Goal: Information Seeking & Learning: Learn about a topic

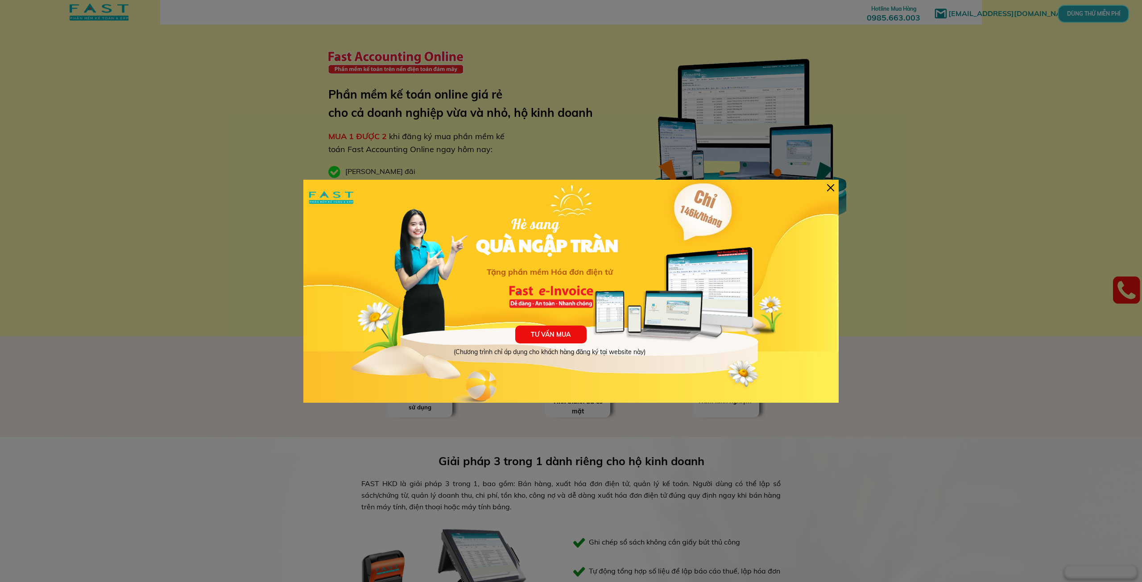
click at [828, 186] on div at bounding box center [830, 187] width 7 height 7
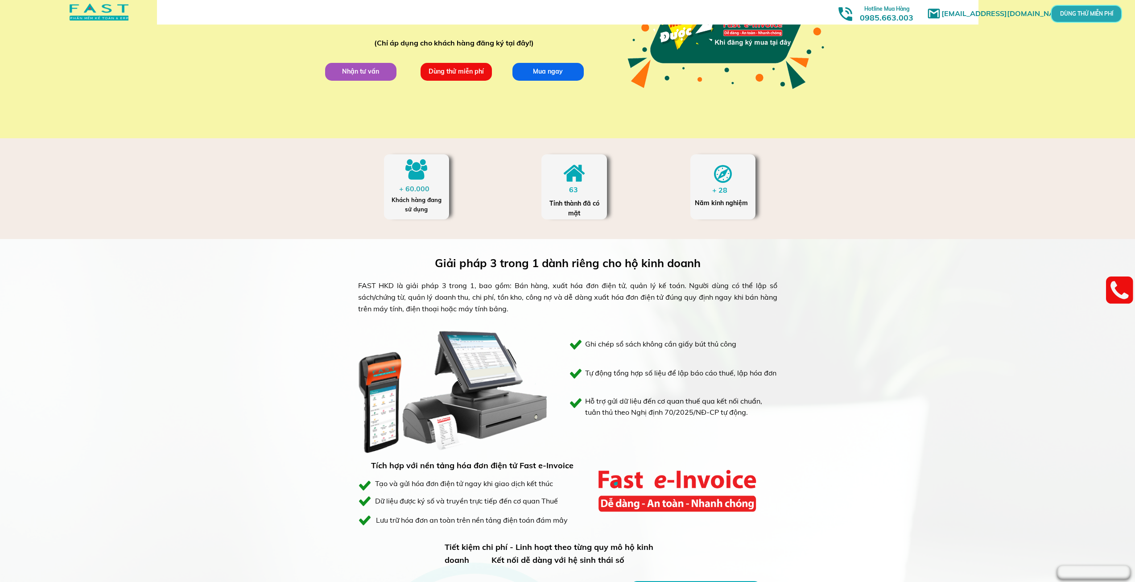
scroll to position [312, 0]
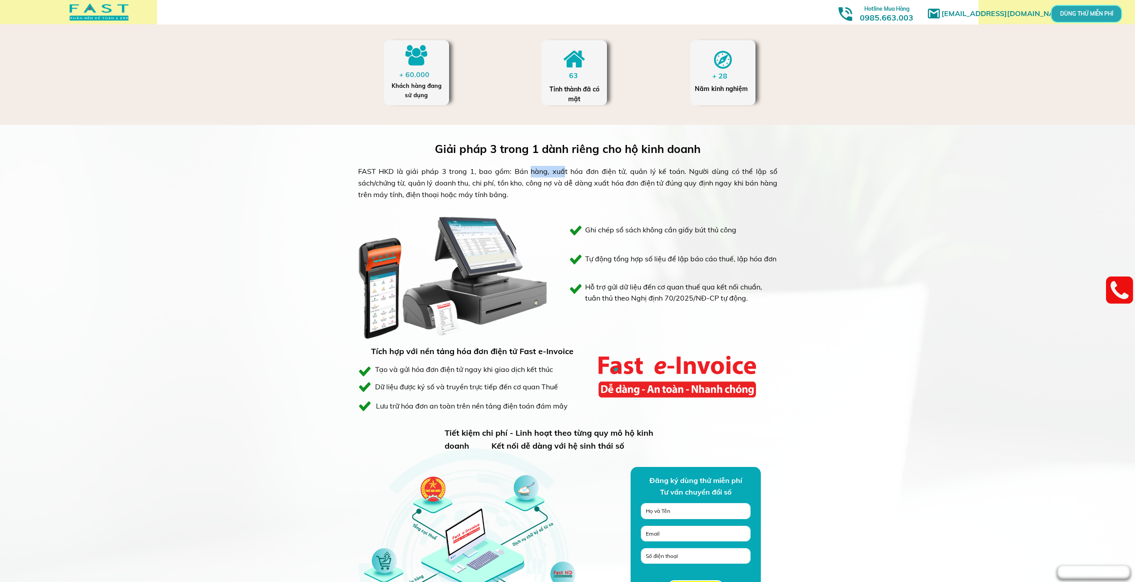
drag, startPoint x: 520, startPoint y: 172, endPoint x: 555, endPoint y: 175, distance: 35.4
click at [555, 175] on div "FAST HKD là giải pháp 3 trong 1, bao gồm: Bán hàng, xuất hóa đơn điện tử, quản …" at bounding box center [567, 183] width 419 height 34
drag, startPoint x: 564, startPoint y: 168, endPoint x: 695, endPoint y: 171, distance: 130.7
click at [695, 171] on div "FAST HKD là giải pháp 3 trong 1, bao gồm: Bán hàng, xuất hóa đơn điện tử, quản …" at bounding box center [567, 183] width 419 height 34
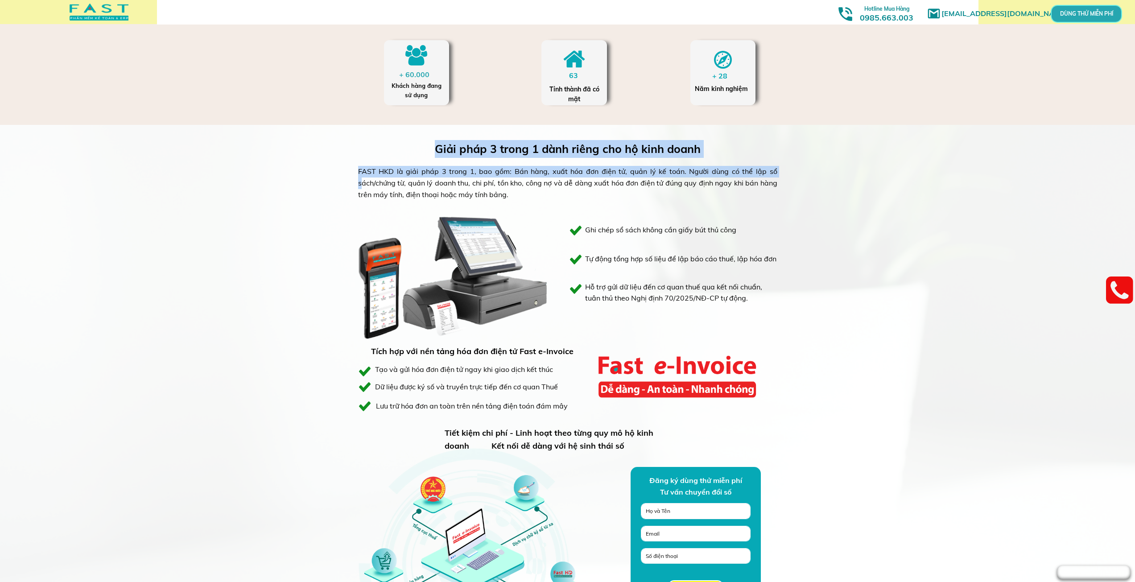
drag, startPoint x: 766, startPoint y: 172, endPoint x: 791, endPoint y: 174, distance: 25.5
click at [791, 174] on div "Giải pháp 3 trong 1 dành riêng cho hộ kinh doanh FAST HKD là giải pháp 3 trong …" at bounding box center [567, 391] width 1135 height 533
click at [430, 208] on div at bounding box center [454, 260] width 190 height 179
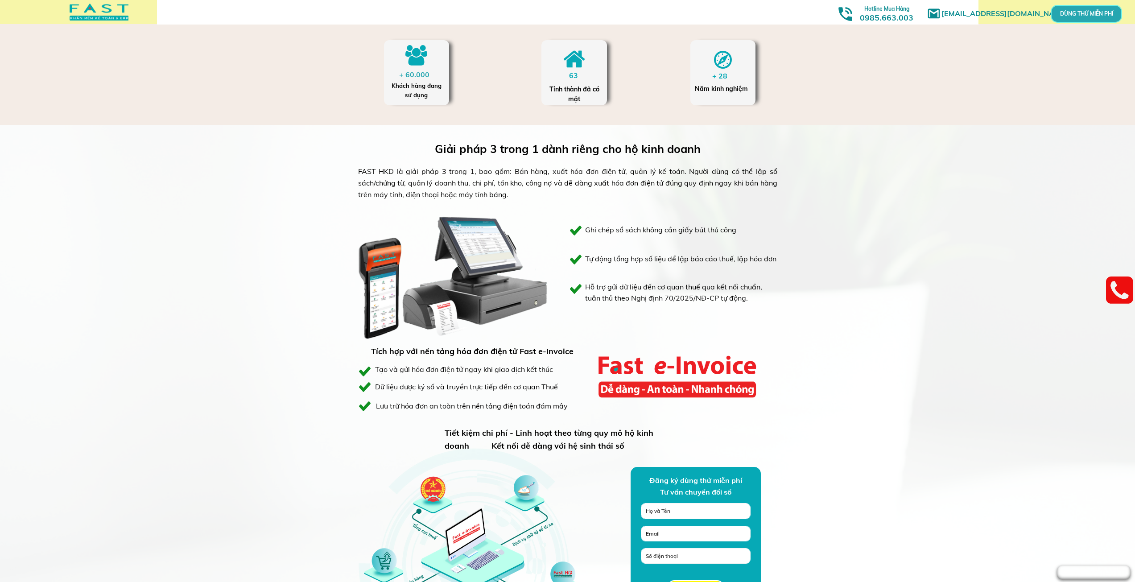
drag, startPoint x: 466, startPoint y: 194, endPoint x: 537, endPoint y: 191, distance: 70.6
click at [537, 191] on div "FAST HKD là giải pháp 3 trong 1, bao gồm: Bán hàng, xuất hóa đơn điện tử, quản …" at bounding box center [567, 183] width 419 height 34
click at [545, 187] on div "FAST HKD là giải pháp 3 trong 1, bao gồm: Bán hàng, xuất hóa đơn điện tử, quản …" at bounding box center [567, 183] width 419 height 34
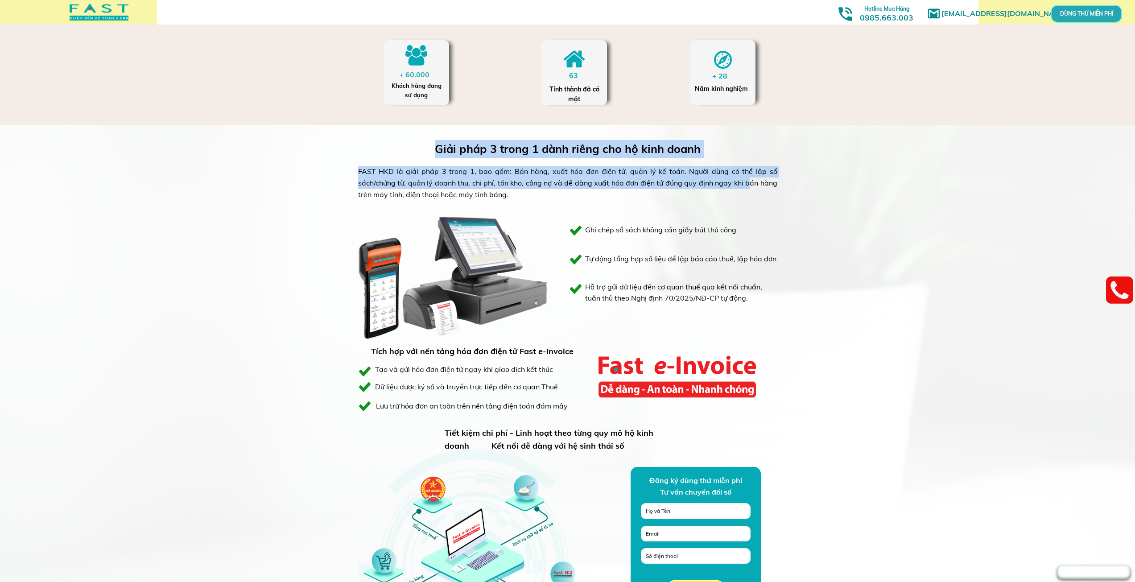
drag, startPoint x: 735, startPoint y: 186, endPoint x: 557, endPoint y: 204, distance: 179.3
click at [782, 184] on div "Giải pháp 3 trong 1 dành riêng cho hộ kinh doanh FAST HKD là giải pháp 3 trong …" at bounding box center [568, 391] width 428 height 533
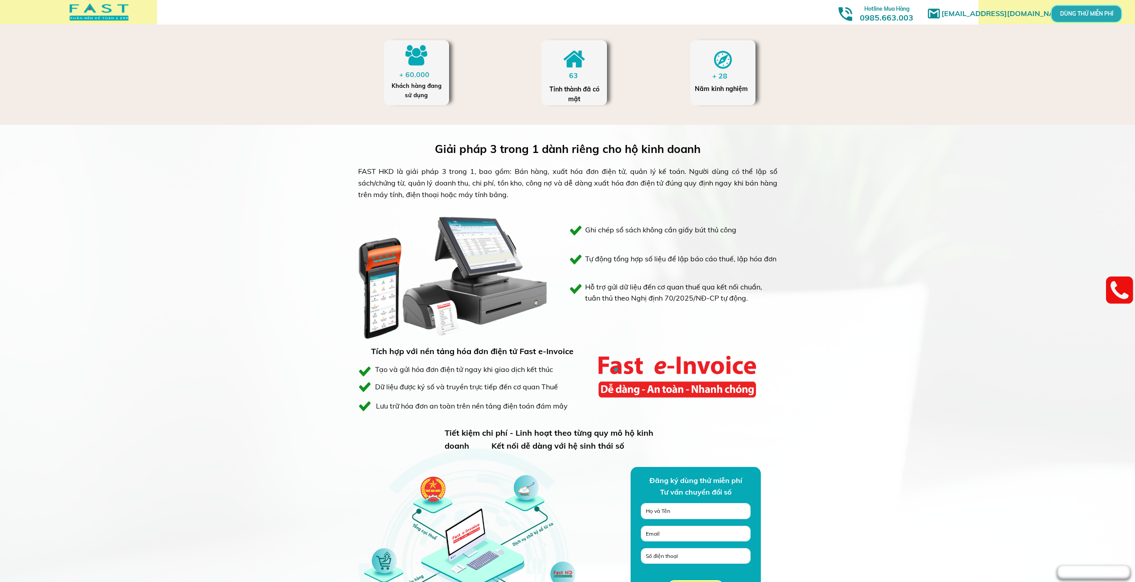
click at [376, 197] on div "FAST HKD là giải pháp 3 trong 1, bao gồm: Bán hàng, xuất hóa đơn điện tử, quản …" at bounding box center [567, 183] width 419 height 34
drag, startPoint x: 654, startPoint y: 185, endPoint x: 713, endPoint y: 187, distance: 58.9
click at [713, 187] on div "FAST HKD là giải pháp 3 trong 1, bao gồm: Bán hàng, xuất hóa đơn điện tử, quản …" at bounding box center [567, 183] width 419 height 34
click at [578, 182] on div "FAST HKD là giải pháp 3 trong 1, bao gồm: Bán hàng, xuất hóa đơn điện tử, quản …" at bounding box center [567, 183] width 419 height 34
drag, startPoint x: 559, startPoint y: 182, endPoint x: 711, endPoint y: 193, distance: 152.1
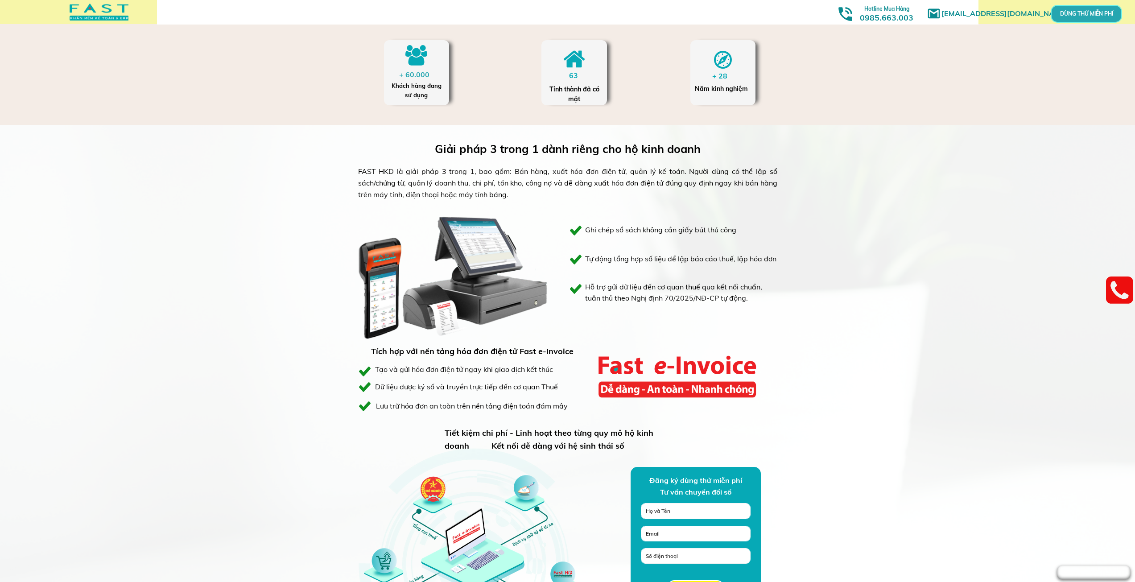
click at [711, 193] on div "FAST HKD là giải pháp 3 trong 1, bao gồm: Bán hàng, xuất hóa đơn điện tử, quản …" at bounding box center [567, 183] width 419 height 34
click at [384, 201] on div at bounding box center [454, 260] width 190 height 179
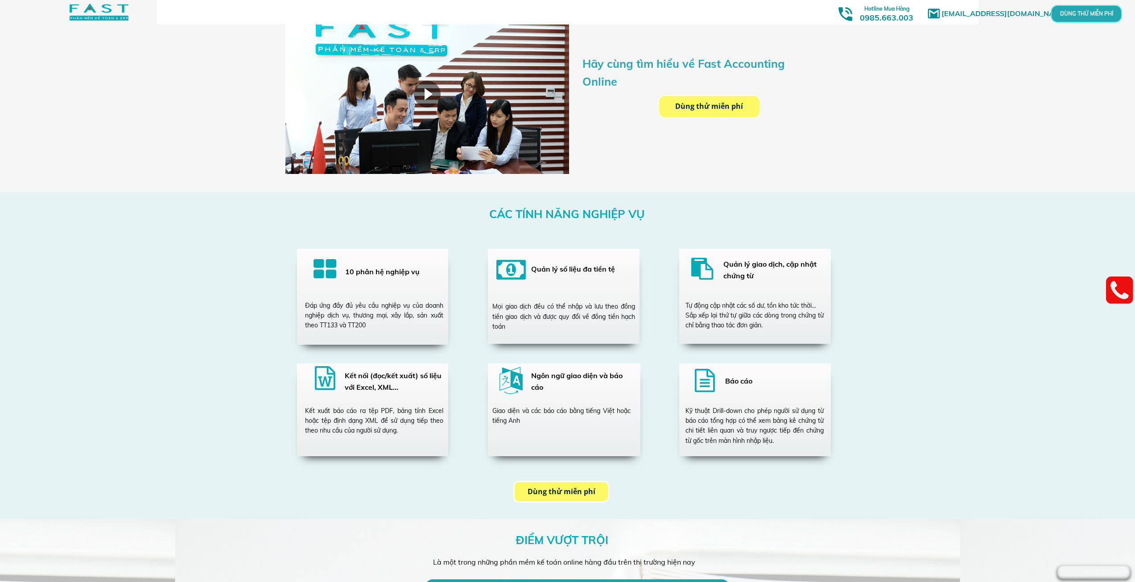
scroll to position [1427, 0]
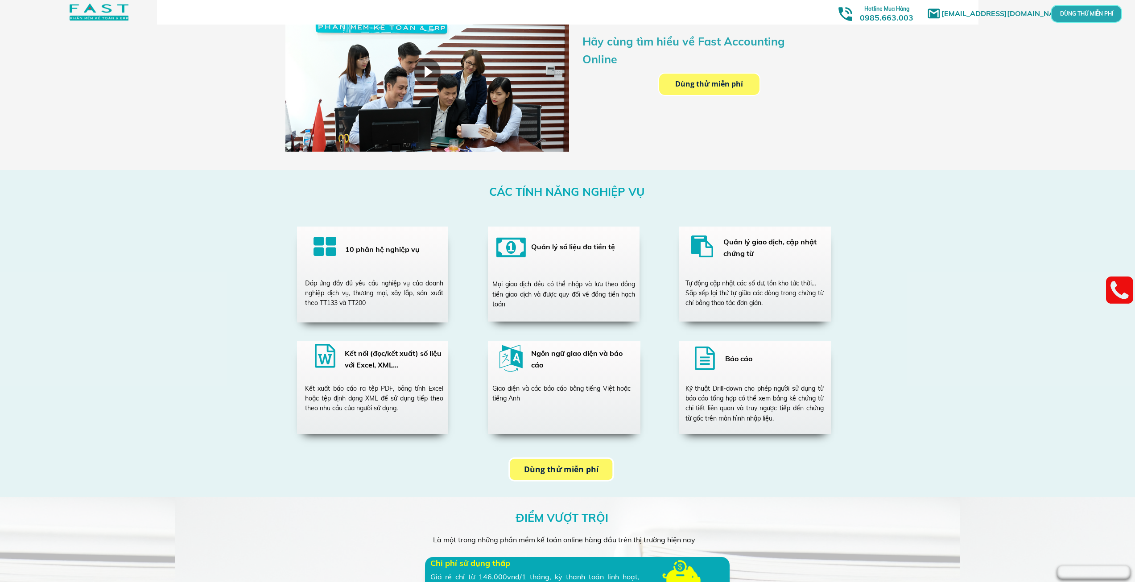
click at [563, 466] on p "Dùng thử miễn phí" at bounding box center [561, 469] width 103 height 21
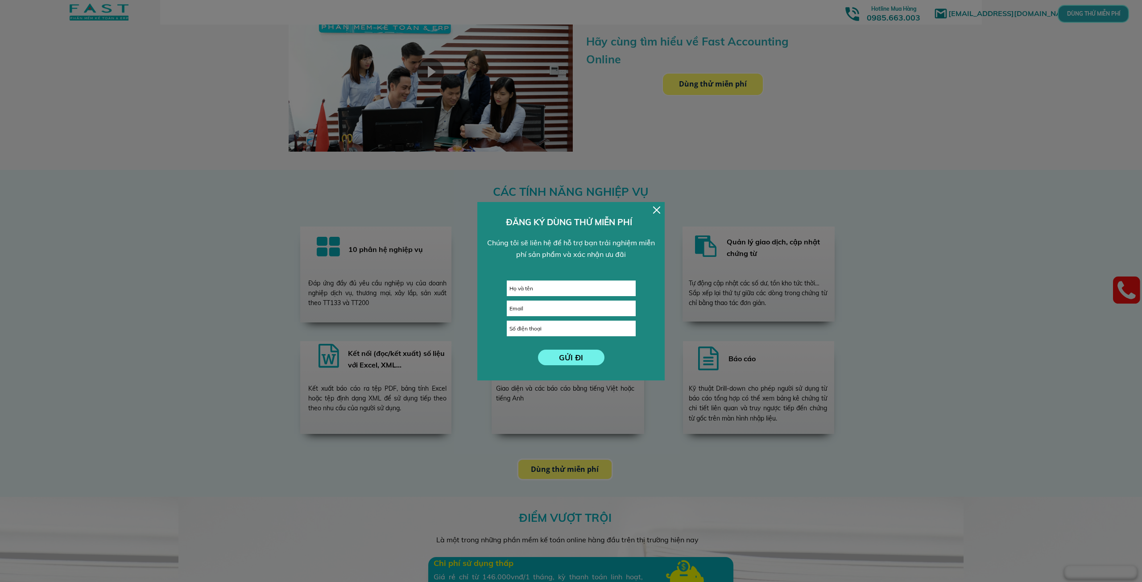
click at [654, 214] on div "GỬI ĐI ĐĂNG KÝ DÙNG THỬ MIỄN PHÍ Chúng tôi sẽ liên hệ để hỗ trợ bạn trải nghiệm…" at bounding box center [570, 291] width 187 height 178
click at [653, 207] on div "GỬI ĐI ĐĂNG KÝ DÙNG THỬ MIỄN PHÍ Chúng tôi sẽ liên hệ để hỗ trợ bạn trải nghiệm…" at bounding box center [570, 291] width 187 height 178
click at [658, 210] on div at bounding box center [656, 210] width 7 height 7
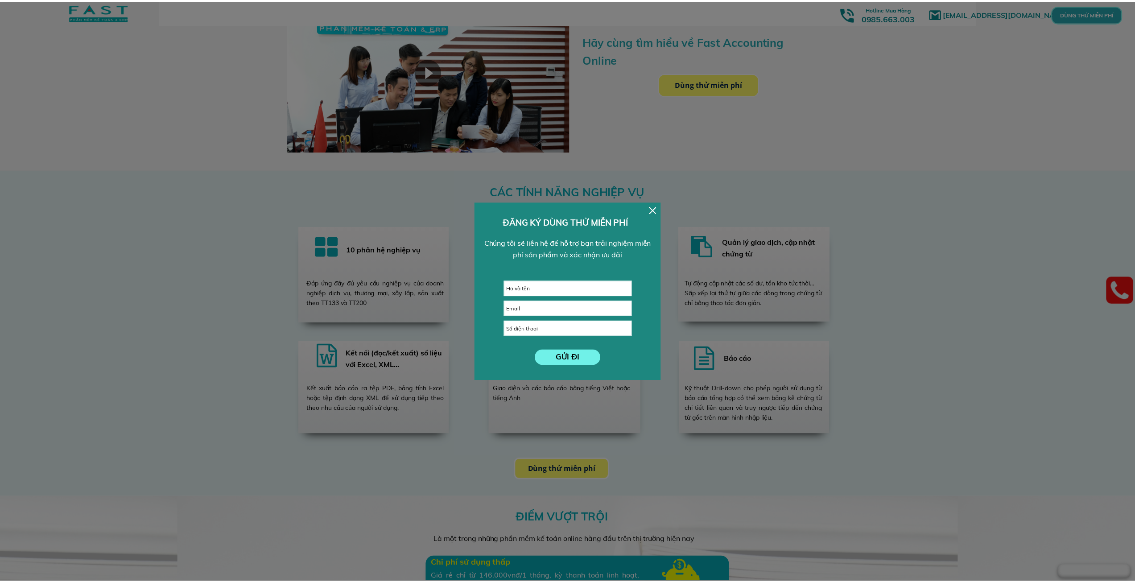
scroll to position [1427, 0]
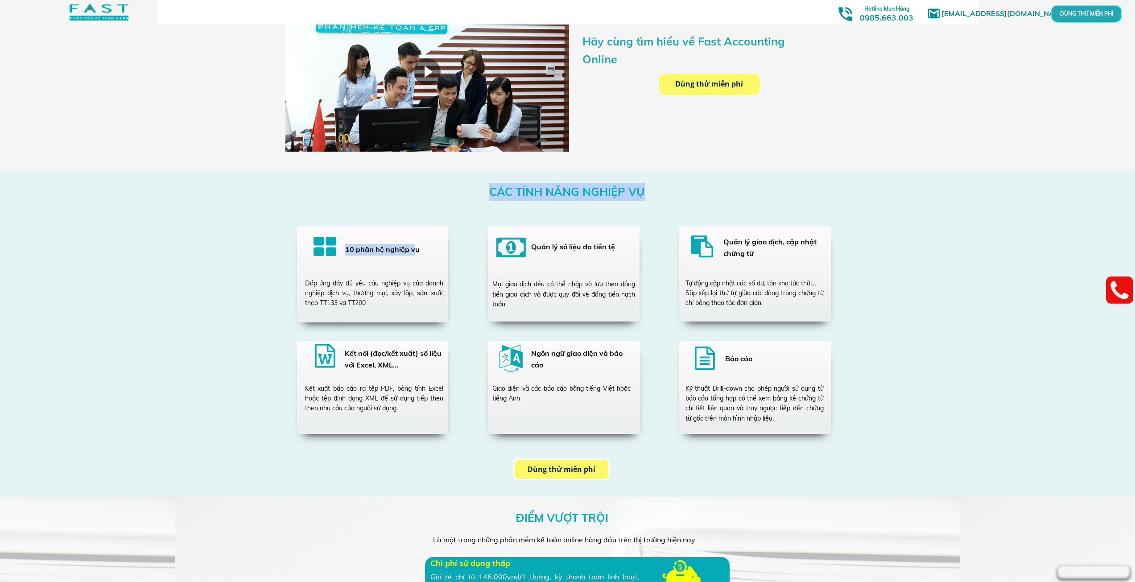
drag, startPoint x: 343, startPoint y: 252, endPoint x: 415, endPoint y: 249, distance: 71.9
click at [415, 249] on div "CÁC TÍNH NĂNG NGHIỆP VỤ 10 phân hệ nghiệp vụ Đáp ứng đầy đủ yêu cầu nghiệp vụ c…" at bounding box center [568, 333] width 428 height 327
click at [388, 284] on div "Đáp ứng đầy đủ yêu cầu nghiệp vụ của doanh nghiệp dịch vụ, thương mại, xây lắp,…" at bounding box center [374, 293] width 138 height 30
drag, startPoint x: 411, startPoint y: 288, endPoint x: 425, endPoint y: 289, distance: 13.9
click at [425, 289] on div "Đáp ứng đầy đủ yêu cầu nghiệp vụ của doanh nghiệp dịch vụ, thương mại, xây lắp,…" at bounding box center [374, 293] width 138 height 30
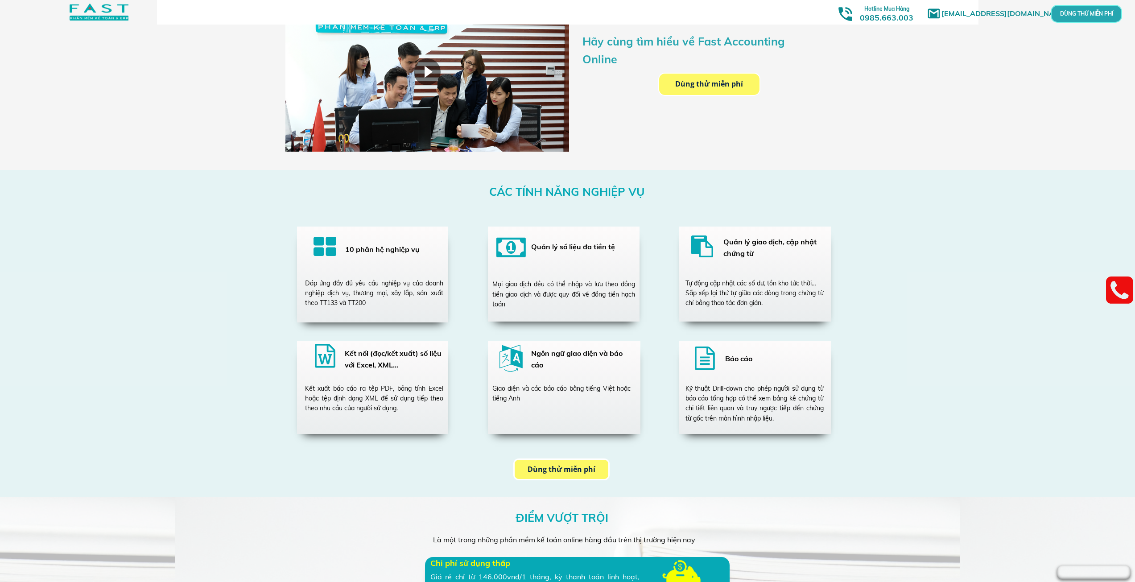
drag, startPoint x: 368, startPoint y: 303, endPoint x: 464, endPoint y: 288, distance: 98.0
click at [369, 303] on div "Đáp ứng đầy đủ yêu cầu nghiệp vụ của doanh nghiệp dịch vụ, thương mại, xây lắp,…" at bounding box center [374, 293] width 138 height 30
drag, startPoint x: 556, startPoint y: 252, endPoint x: 578, endPoint y: 284, distance: 39.5
click at [578, 284] on div "CÁC TÍNH NĂNG NGHIỆP VỤ 10 phân hệ nghiệp vụ Đáp ứng đầy đủ yêu cầu nghiệp vụ c…" at bounding box center [568, 333] width 428 height 327
click at [606, 313] on div at bounding box center [564, 274] width 152 height 95
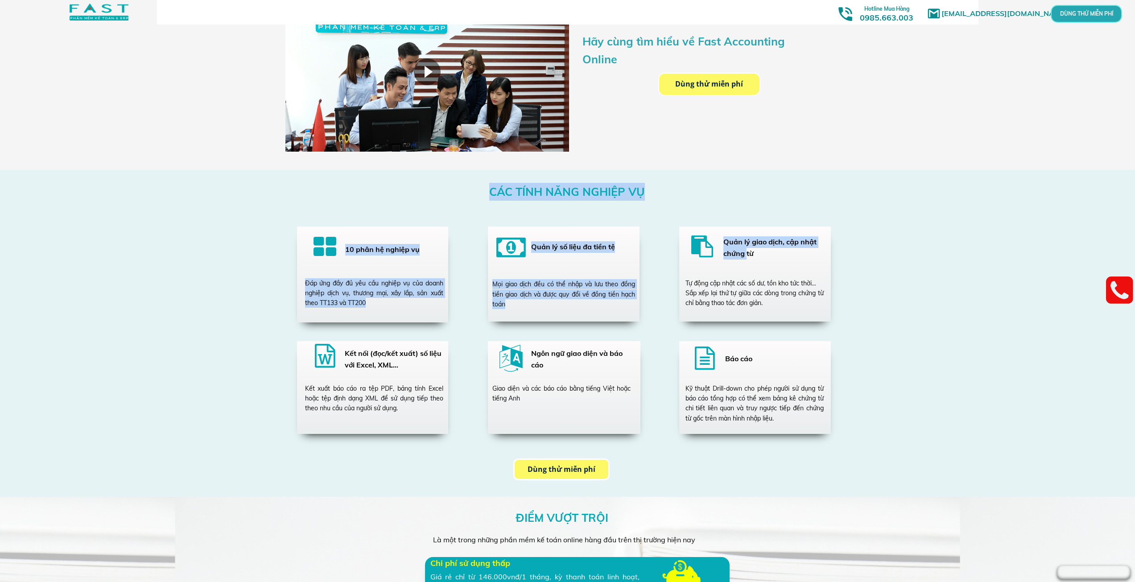
drag, startPoint x: 740, startPoint y: 232, endPoint x: 747, endPoint y: 256, distance: 24.7
click at [747, 256] on div "CÁC TÍNH NĂNG NGHIỆP VỤ 10 phân hệ nghiệp vụ Đáp ứng đầy đủ yêu cầu nghiệp vụ c…" at bounding box center [568, 333] width 428 height 327
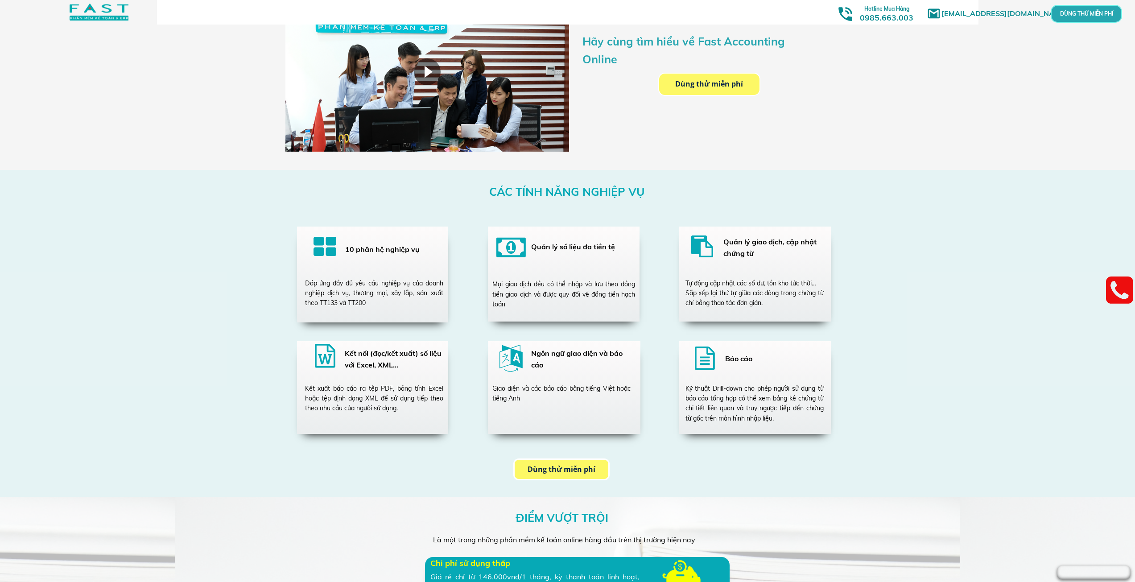
click at [745, 293] on div "Tự động cập nhật các số dư, tồn kho tức thời… Sắp xếp lại thứ tự giữa các dòng …" at bounding box center [755, 293] width 138 height 30
drag, startPoint x: 722, startPoint y: 287, endPoint x: 748, endPoint y: 298, distance: 28.6
click at [748, 298] on div "Tự động cập nhật các số dư, tồn kho tức thời… Sắp xếp lại thứ tự giữa các dòng …" at bounding box center [755, 293] width 138 height 30
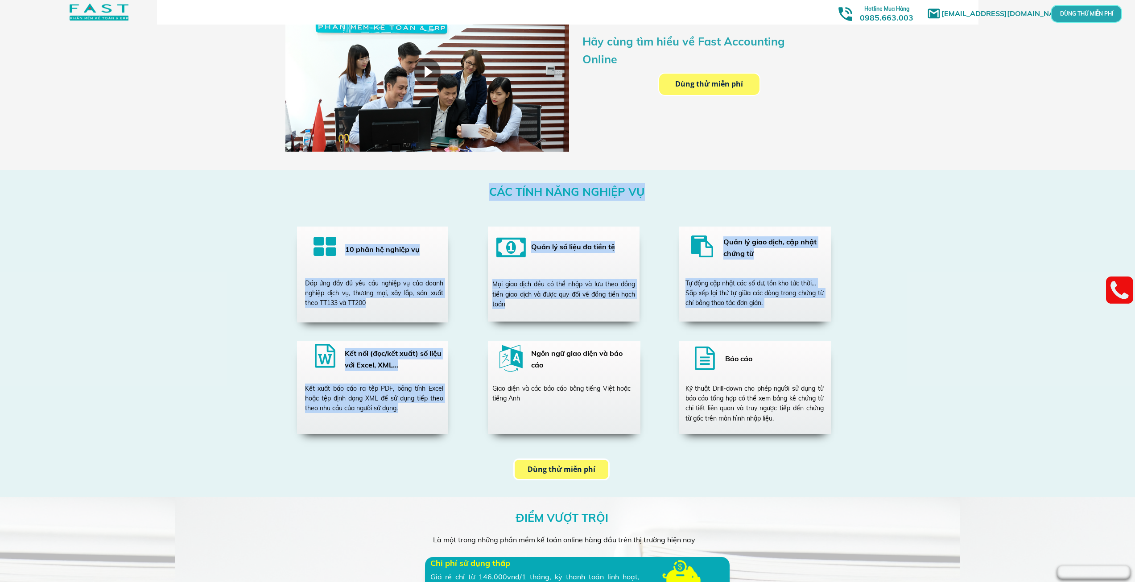
drag, startPoint x: 372, startPoint y: 379, endPoint x: 413, endPoint y: 405, distance: 47.9
click at [413, 405] on div "CÁC TÍNH NĂNG NGHIỆP VỤ 10 phân hệ nghiệp vụ Đáp ứng đầy đủ yêu cầu nghiệp vụ c…" at bounding box center [568, 333] width 428 height 327
click at [384, 403] on div "Kết xuất báo cáo ra tệp PDF, bảng tính Excel hoặc tệp định dạng XML để sử dụng …" at bounding box center [374, 399] width 138 height 30
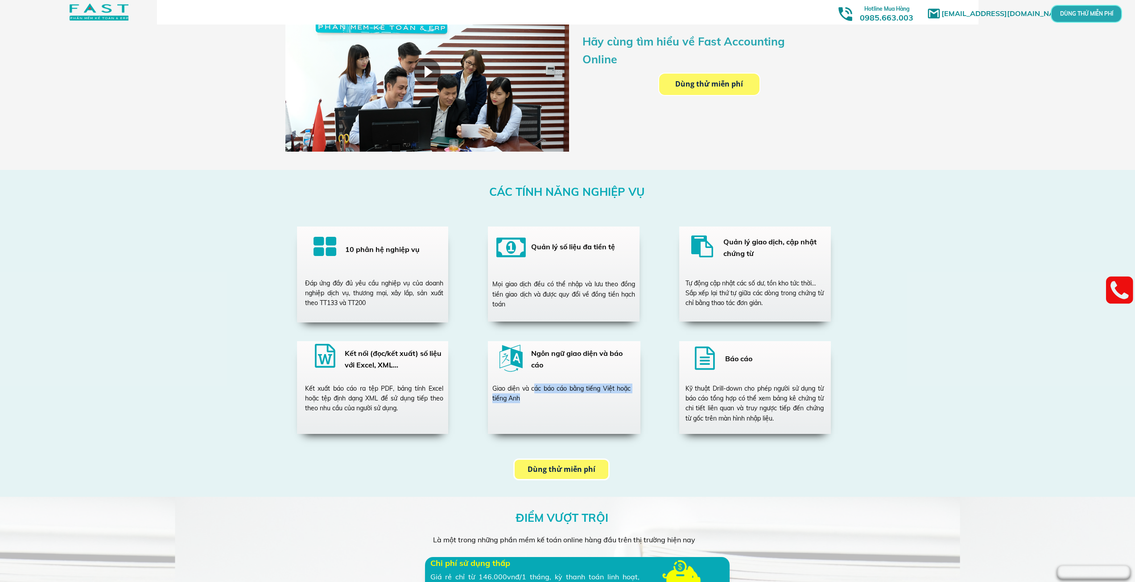
drag, startPoint x: 534, startPoint y: 387, endPoint x: 549, endPoint y: 396, distance: 17.4
click at [549, 396] on div "Giao diện và các báo cáo bằng tiếng Việt hoặc tiếng Anh" at bounding box center [561, 394] width 138 height 20
drag, startPoint x: 699, startPoint y: 388, endPoint x: 788, endPoint y: 396, distance: 90.0
click at [788, 396] on div "Kỹ thuật Drill-down cho phép người sử dụng từ báo cáo tổng hợp có thể xem bảng …" at bounding box center [755, 404] width 138 height 40
click at [728, 408] on div "Kỹ thuật Drill-down cho phép người sử dụng từ báo cáo tổng hợp có thể xem bảng …" at bounding box center [755, 404] width 138 height 40
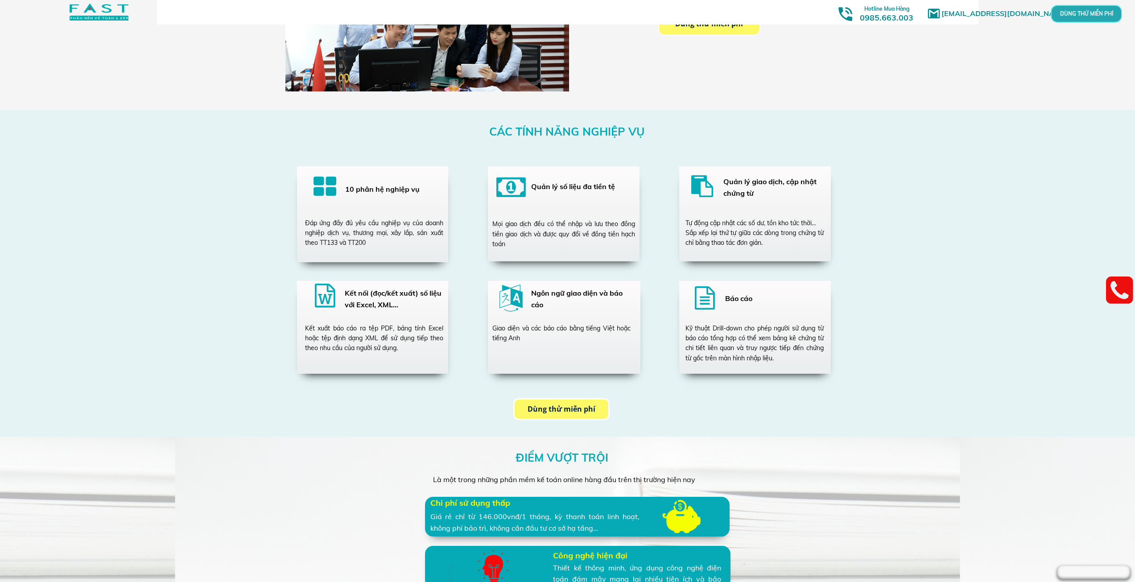
scroll to position [1472, 0]
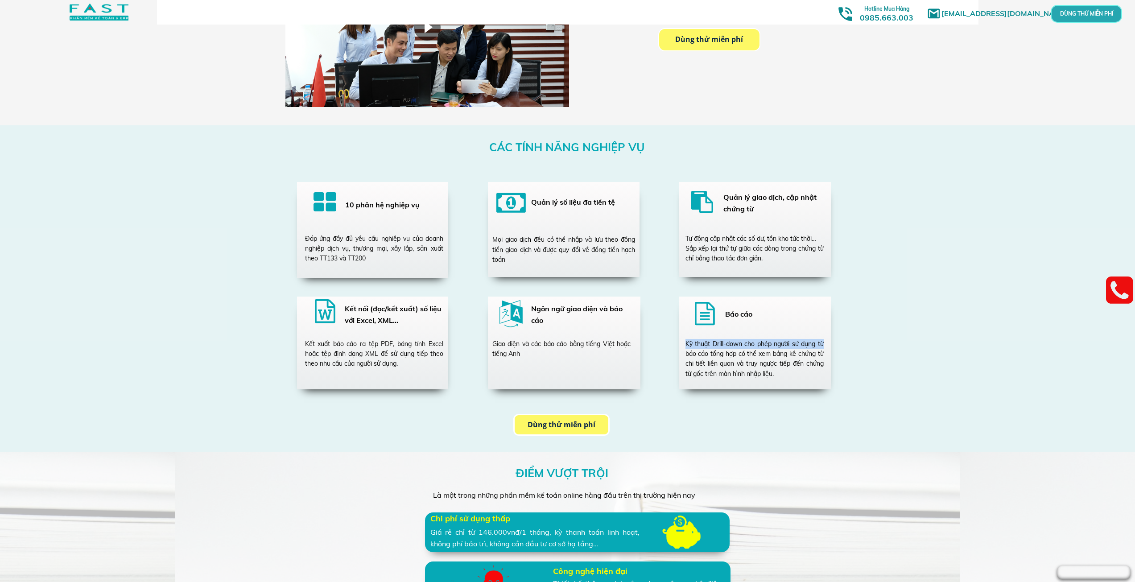
drag, startPoint x: 687, startPoint y: 341, endPoint x: 823, endPoint y: 343, distance: 136.5
click at [823, 343] on div "Kỹ thuật Drill-down cho phép người sử dụng từ báo cáo tổng hợp có thể xem bảng …" at bounding box center [755, 359] width 138 height 40
click at [699, 337] on div at bounding box center [755, 343] width 152 height 93
drag, startPoint x: 715, startPoint y: 341, endPoint x: 749, endPoint y: 346, distance: 34.2
click at [749, 346] on div "Kỹ thuật Drill-down cho phép người sử dụng từ báo cáo tổng hợp có thể xem bảng …" at bounding box center [755, 359] width 138 height 40
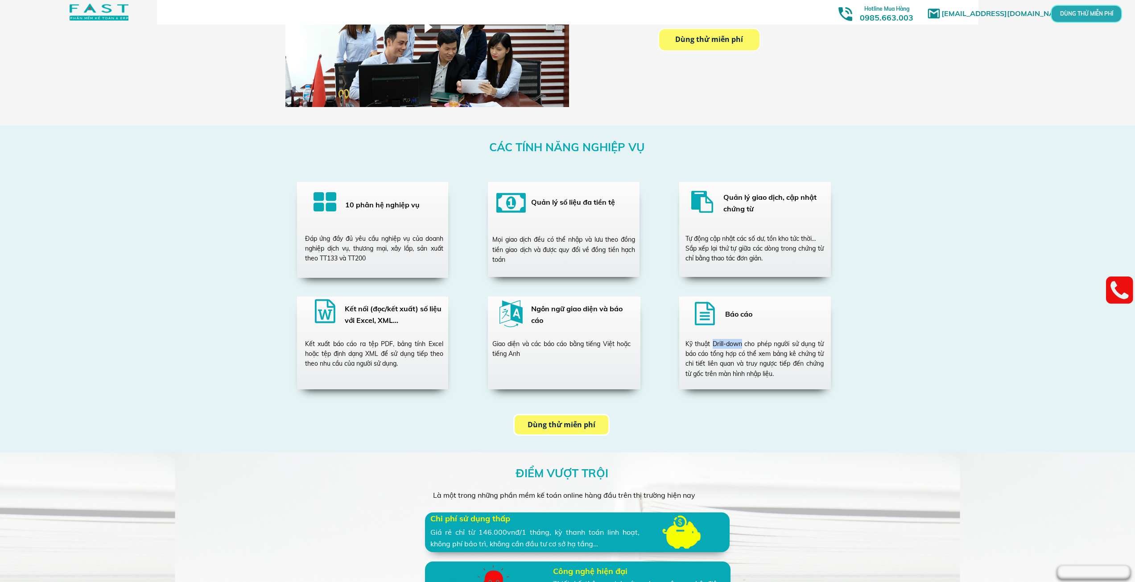
drag, startPoint x: 712, startPoint y: 343, endPoint x: 744, endPoint y: 348, distance: 31.8
click at [744, 348] on div "Kỹ thuật Drill-down cho phép người sử dụng từ báo cáo tổng hợp có thể xem bảng …" at bounding box center [755, 359] width 138 height 40
click at [704, 344] on div "Kỹ thuật Drill-down cho phép người sử dụng từ báo cáo tổng hợp có thể xem bảng …" at bounding box center [755, 359] width 138 height 40
drag, startPoint x: 714, startPoint y: 343, endPoint x: 723, endPoint y: 341, distance: 9.6
click at [723, 341] on div "Kỹ thuật Drill-down cho phép người sử dụng từ báo cáo tổng hợp có thể xem bảng …" at bounding box center [755, 359] width 138 height 40
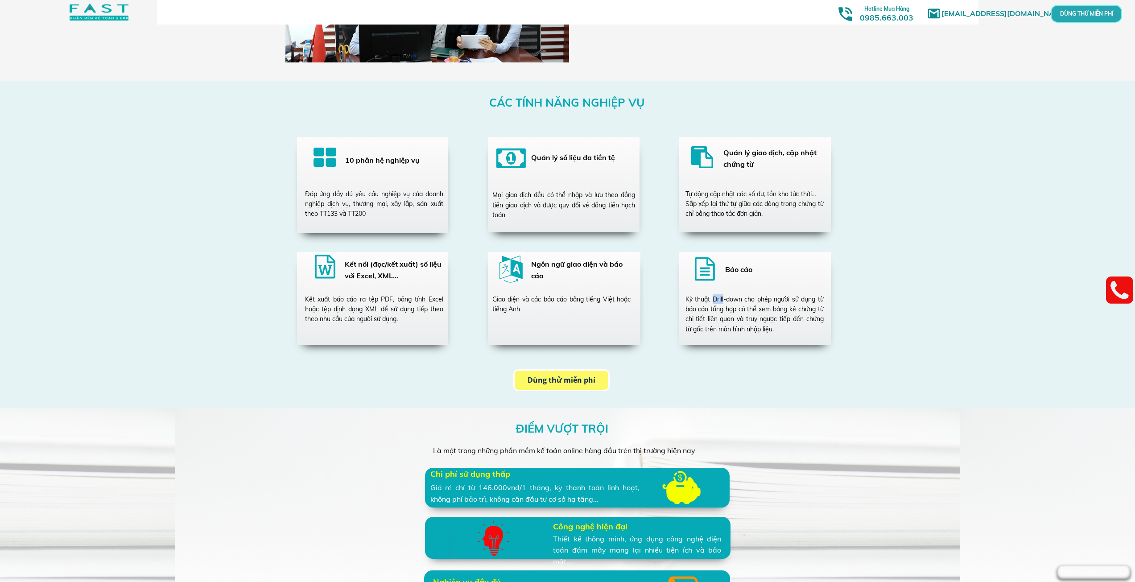
scroll to position [1561, 0]
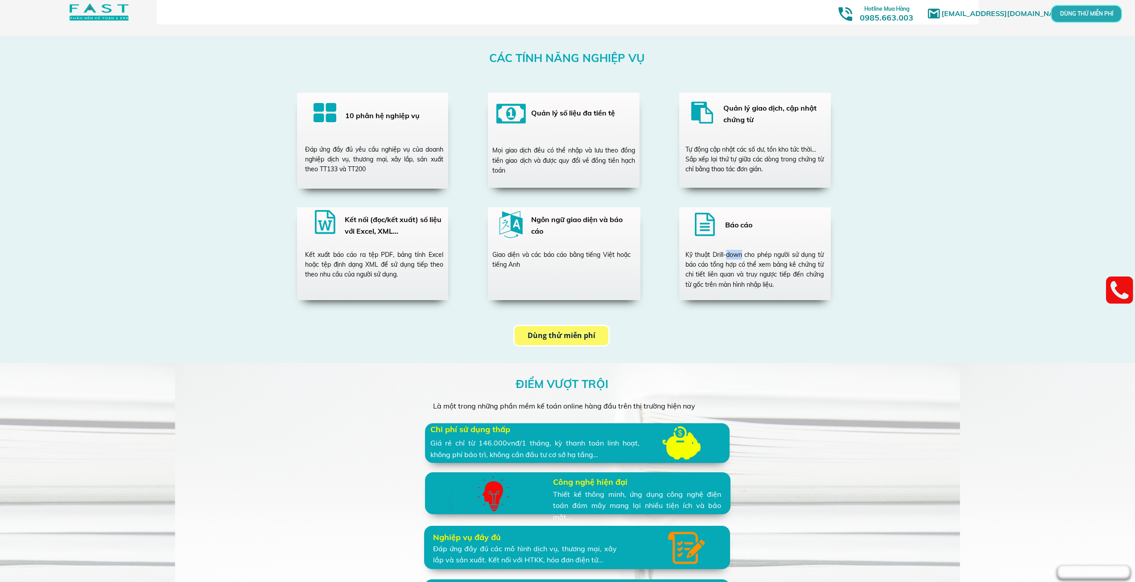
drag, startPoint x: 742, startPoint y: 256, endPoint x: 727, endPoint y: 258, distance: 15.2
click at [727, 258] on div "Kỹ thuật Drill-down cho phép người sử dụng từ báo cáo tổng hợp có thể xem bảng …" at bounding box center [755, 270] width 138 height 40
drag, startPoint x: 712, startPoint y: 253, endPoint x: 743, endPoint y: 253, distance: 30.8
click at [743, 253] on div "Kỹ thuật Drill-down cho phép người sử dụng từ báo cáo tổng hợp có thể xem bảng …" at bounding box center [755, 270] width 138 height 40
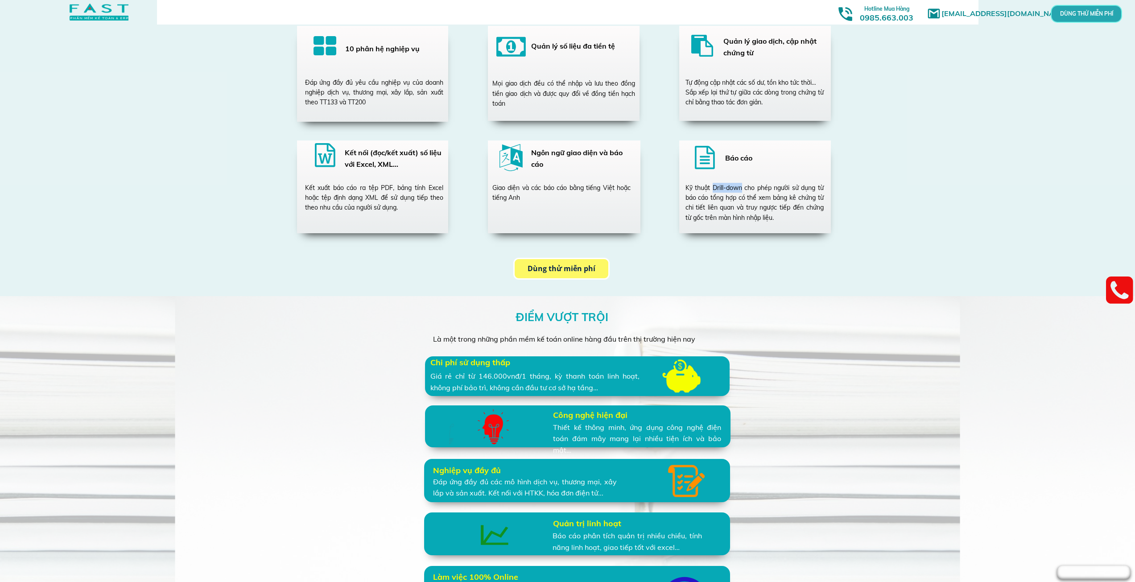
scroll to position [1650, 0]
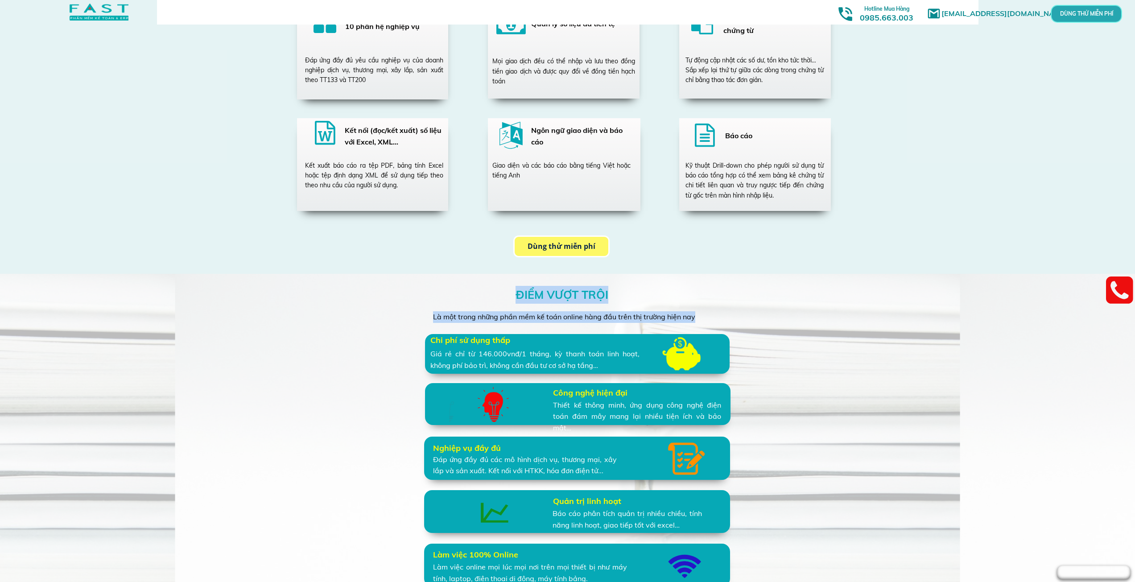
drag, startPoint x: 510, startPoint y: 290, endPoint x: 694, endPoint y: 319, distance: 186.1
click at [694, 319] on div "ĐIỂM VƯỢT TRỘI Là một trong những phần mềm kế toán online hàng đầu trên thị trư…" at bounding box center [568, 487] width 428 height 427
click at [550, 301] on h3 "ĐIỂM VƯỢT TRỘI" at bounding box center [565, 295] width 98 height 18
drag, startPoint x: 468, startPoint y: 315, endPoint x: 696, endPoint y: 318, distance: 228.0
click at [696, 318] on div "Là một trong những phần mềm kế toán online hàng đầu trên thị trường hiện nay" at bounding box center [567, 317] width 269 height 12
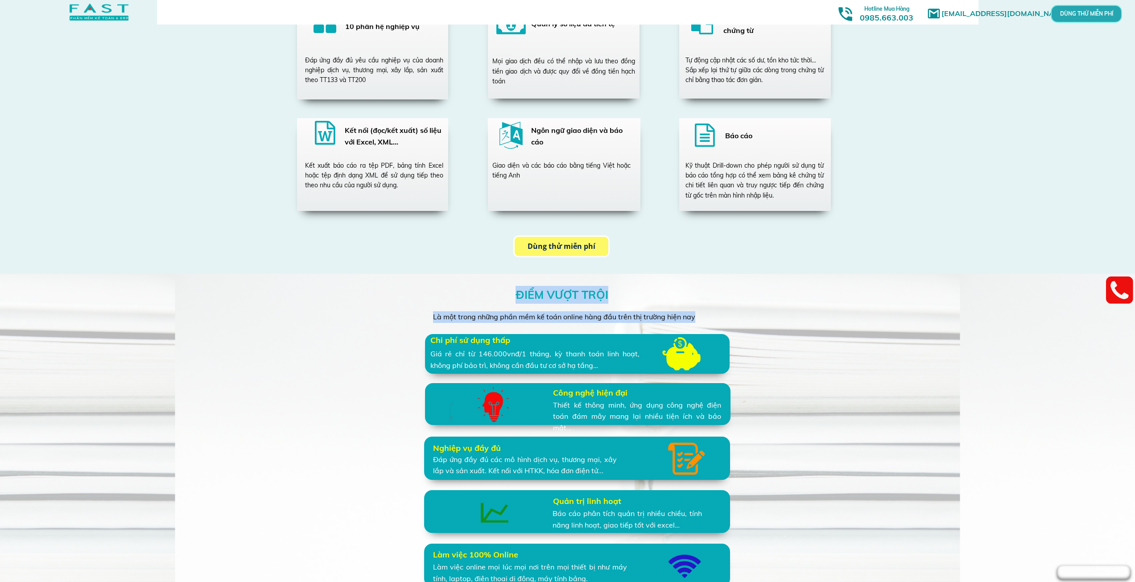
drag, startPoint x: 432, startPoint y: 316, endPoint x: 696, endPoint y: 316, distance: 264.1
click at [696, 316] on div "ĐIỂM VƯỢT TRỘI Là một trong những phần mềm kế toán online hàng đầu trên thị trư…" at bounding box center [568, 487] width 428 height 427
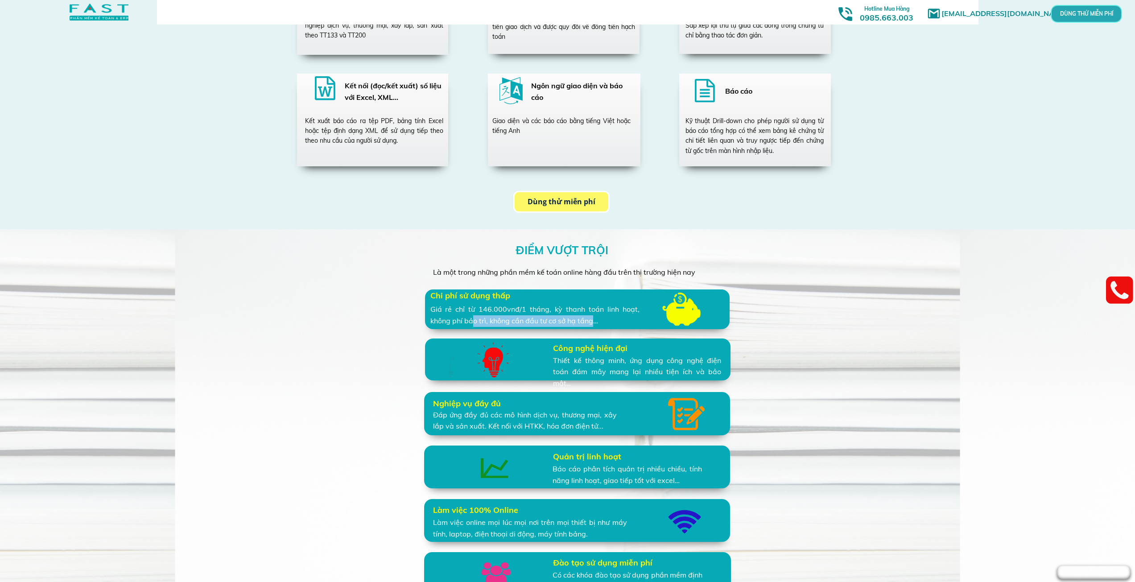
drag, startPoint x: 474, startPoint y: 323, endPoint x: 591, endPoint y: 319, distance: 117.8
click at [591, 319] on div "Giá rẻ chỉ từ 146.000vnđ/1 tháng, kỳ thanh toán linh hoạt, không phí bảo trì, k…" at bounding box center [534, 315] width 209 height 23
drag, startPoint x: 586, startPoint y: 350, endPoint x: 630, endPoint y: 358, distance: 44.9
click at [630, 358] on div "ĐIỂM VƯỢT TRỘI Là một trong những phần mềm kế toán online hàng đầu trên thị trư…" at bounding box center [568, 442] width 428 height 427
click at [679, 372] on div "Thiết kế thông minh, ứng dụng công nghệ điện toán đám mây mang lại nhiều tiện í…" at bounding box center [637, 372] width 168 height 34
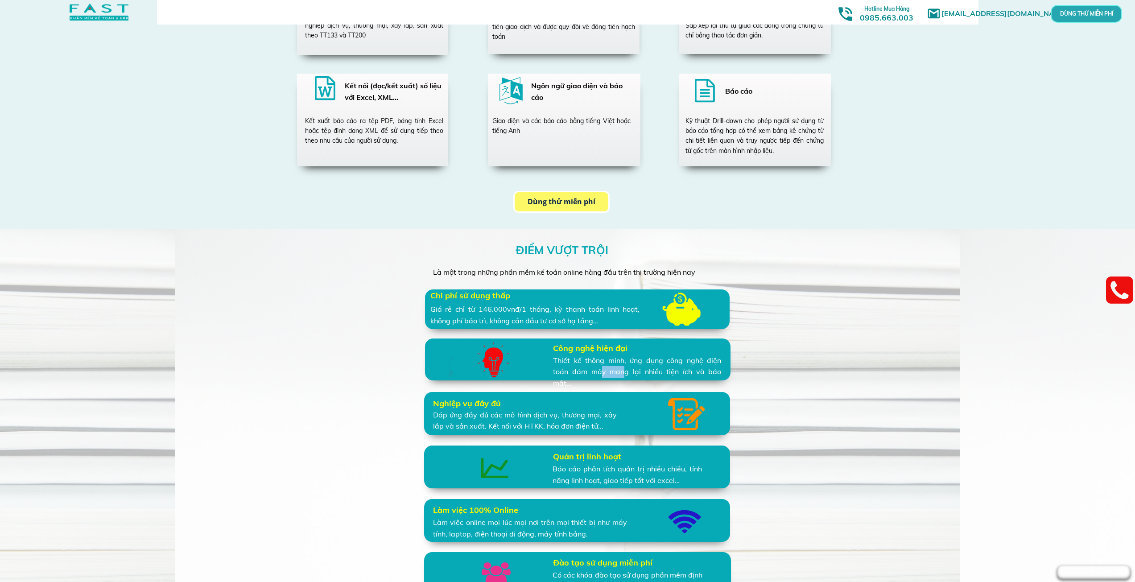
drag, startPoint x: 597, startPoint y: 372, endPoint x: 617, endPoint y: 372, distance: 19.6
click at [617, 372] on div "Thiết kế thông minh, ứng dụng công nghệ điện toán đám mây mang lại nhiều tiện í…" at bounding box center [637, 372] width 168 height 34
drag, startPoint x: 561, startPoint y: 373, endPoint x: 593, endPoint y: 381, distance: 32.9
click at [711, 376] on div "Thiết kế thông minh, ứng dụng công nghệ điện toán đám mây mang lại nhiều tiện í…" at bounding box center [637, 372] width 168 height 34
drag, startPoint x: 436, startPoint y: 415, endPoint x: 581, endPoint y: 424, distance: 145.3
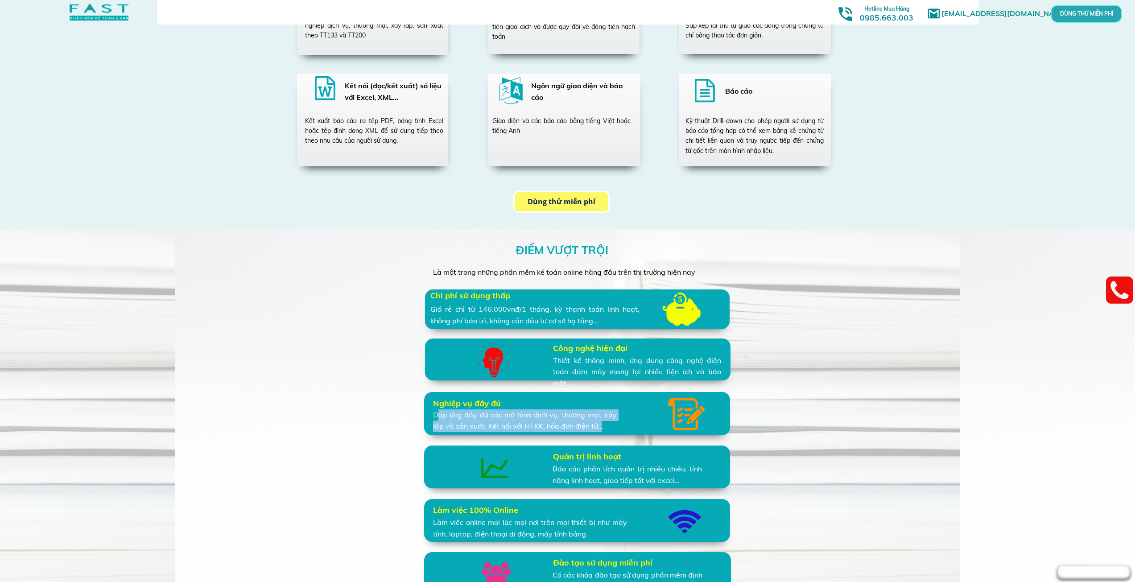
click at [599, 427] on div "Đáp ứng đầy đủ các mô hình dịch vụ, thương mại, xây lắp và sản xuất. Kết nối vớ…" at bounding box center [525, 420] width 184 height 23
click at [436, 416] on div "Đáp ứng đầy đủ các mô hình dịch vụ, thương mại, xây lắp và sản xuất. Kết nối vớ…" at bounding box center [525, 420] width 184 height 23
drag, startPoint x: 433, startPoint y: 414, endPoint x: 600, endPoint y: 426, distance: 167.3
click at [600, 426] on div "Đáp ứng đầy đủ các mô hình dịch vụ, thương mại, xây lắp và sản xuất. Kết nối vớ…" at bounding box center [525, 420] width 184 height 23
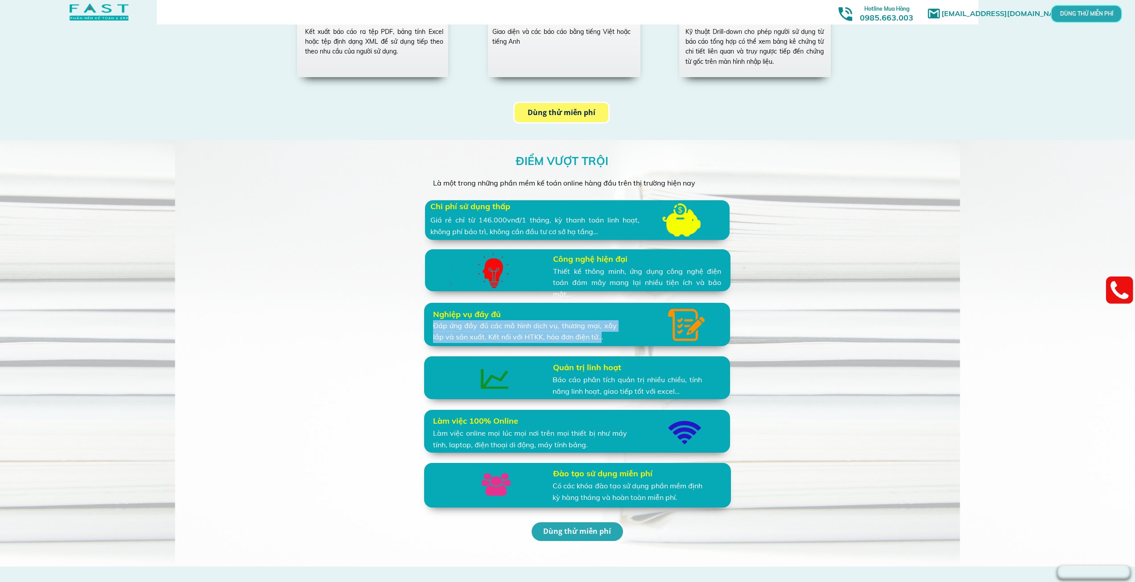
scroll to position [1829, 0]
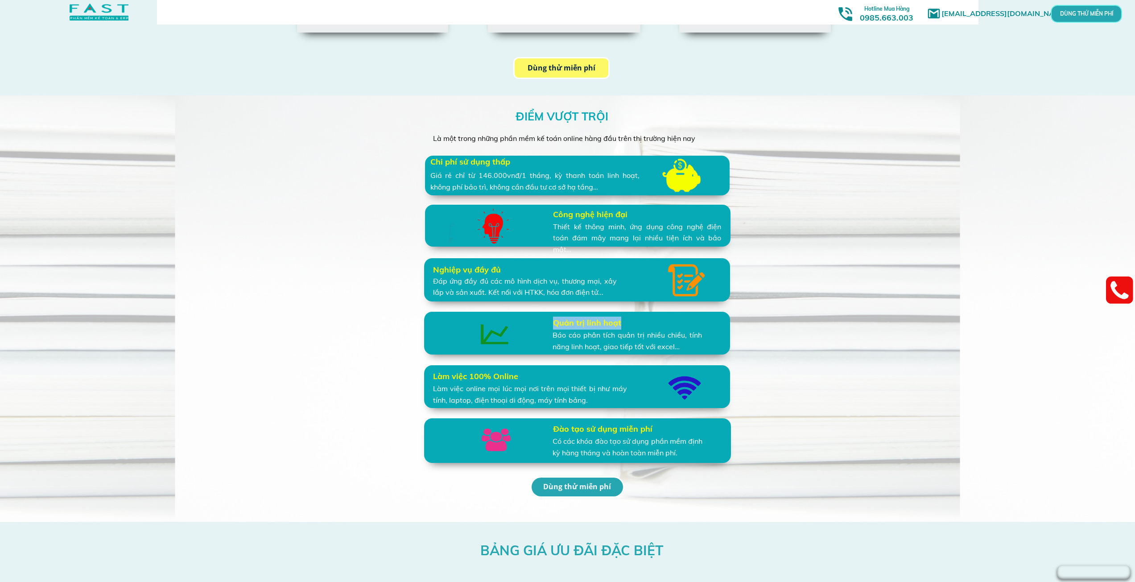
drag, startPoint x: 555, startPoint y: 322, endPoint x: 624, endPoint y: 325, distance: 68.8
click at [624, 325] on h3 "Quản trị linh hoạt" at bounding box center [590, 323] width 74 height 13
drag, startPoint x: 551, startPoint y: 337, endPoint x: 685, endPoint y: 337, distance: 133.8
click at [685, 337] on div "ĐIỂM VƯỢT TRỘI Là một trong những phần mềm kế toán online hàng đầu trên thị trư…" at bounding box center [568, 308] width 428 height 427
click at [693, 333] on div "Báo cáo phân tích quản trị nhiều chiều, tính năng linh hoạt, giao tiếp tốt với …" at bounding box center [627, 341] width 149 height 23
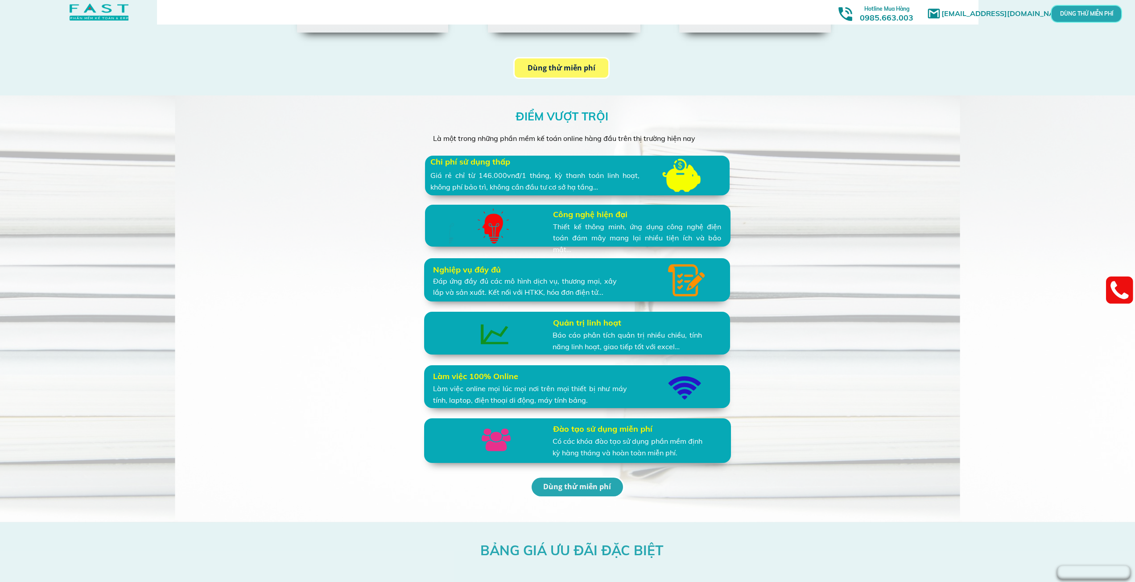
click at [636, 335] on div "Báo cáo phân tích quản trị nhiều chiều, tính năng linh hoạt, giao tiếp tốt với …" at bounding box center [627, 341] width 149 height 23
drag, startPoint x: 571, startPoint y: 340, endPoint x: 682, endPoint y: 340, distance: 111.1
click at [682, 340] on div "Báo cáo phân tích quản trị nhiều chiều, tính năng linh hoạt, giao tiếp tốt với …" at bounding box center [627, 341] width 149 height 23
drag, startPoint x: 602, startPoint y: 349, endPoint x: 683, endPoint y: 344, distance: 81.8
click at [683, 344] on div "Báo cáo phân tích quản trị nhiều chiều, tính năng linh hoạt, giao tiếp tốt với …" at bounding box center [627, 341] width 149 height 23
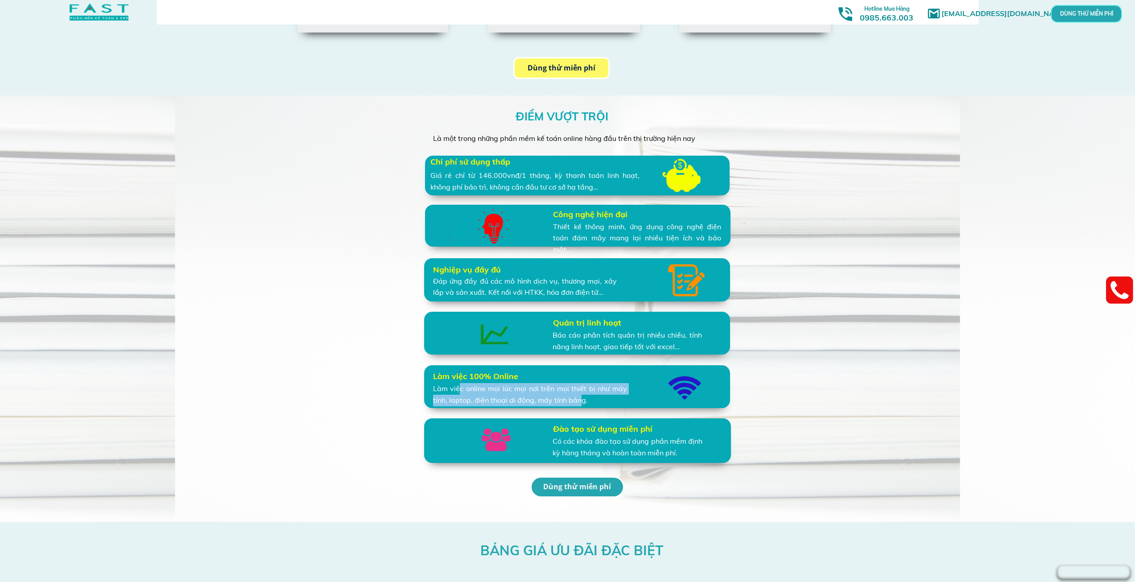
drag, startPoint x: 460, startPoint y: 389, endPoint x: 580, endPoint y: 401, distance: 120.6
click at [580, 401] on div "Làm việc online mọi lúc mọi nơi trên mọi thiết bị như máy tính, laptop, điện th…" at bounding box center [530, 394] width 194 height 23
drag, startPoint x: 591, startPoint y: 445, endPoint x: 677, endPoint y: 444, distance: 86.1
click at [677, 444] on div "Có các khóa đào tạo sử dụng phần mềm định kỳ hàng tháng và hoàn toàn miễn phí." at bounding box center [628, 447] width 150 height 23
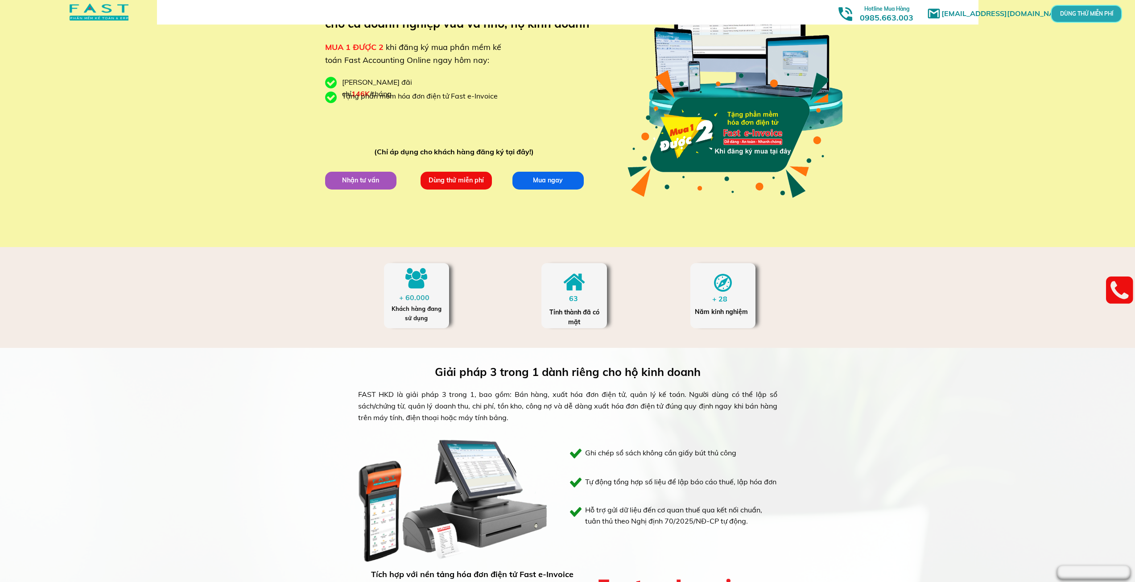
scroll to position [0, 0]
